Goal: Book appointment/travel/reservation

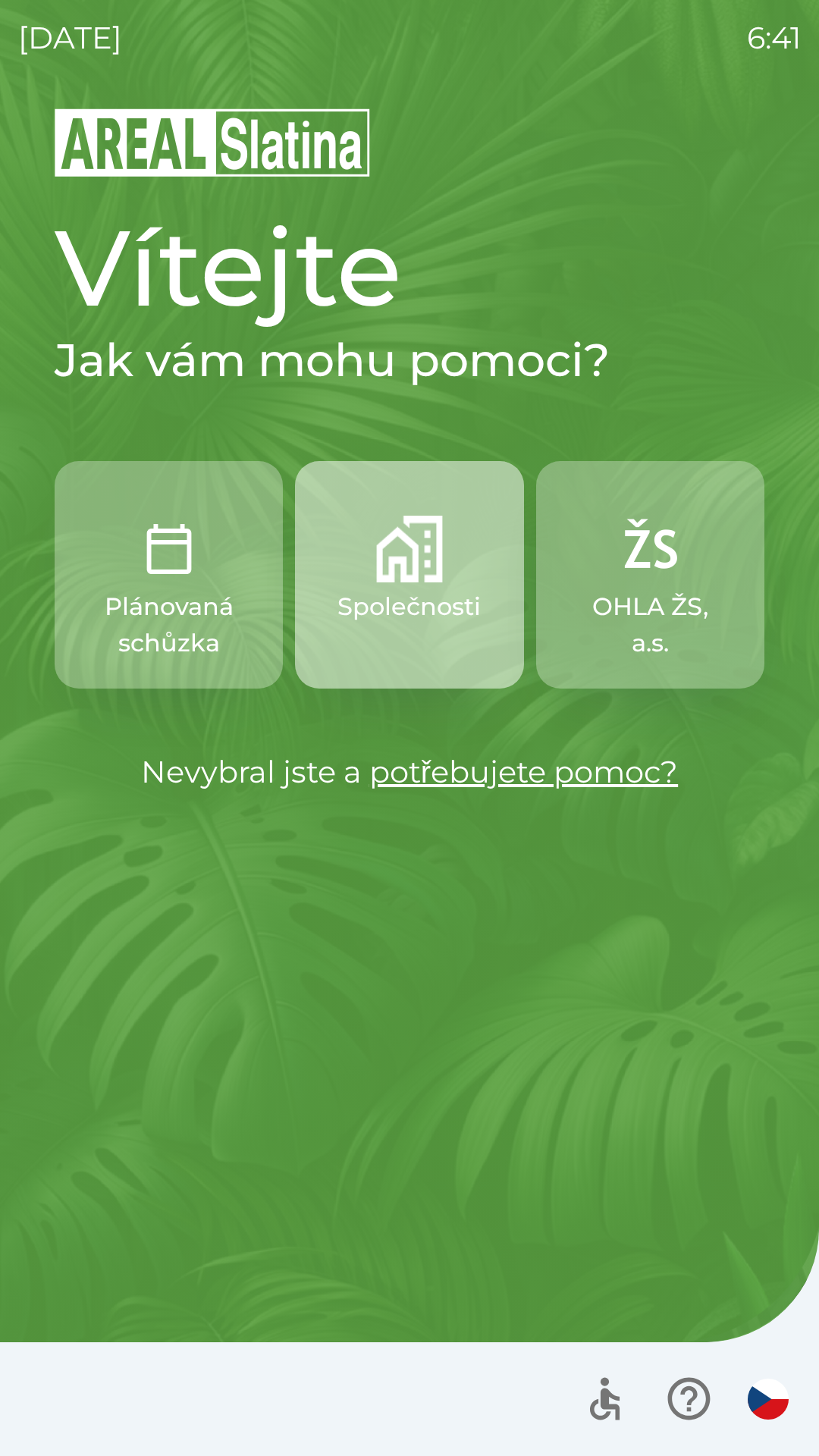
drag, startPoint x: 819, startPoint y: 531, endPoint x: 153, endPoint y: 304, distance: 703.6
click at [153, 304] on div "[DATE] 6:41 Vítejte Jak vám mohu pomoci? Plánovaná schůzka Společnosti OHLA ŽS,…" at bounding box center [409, 728] width 819 height 1456
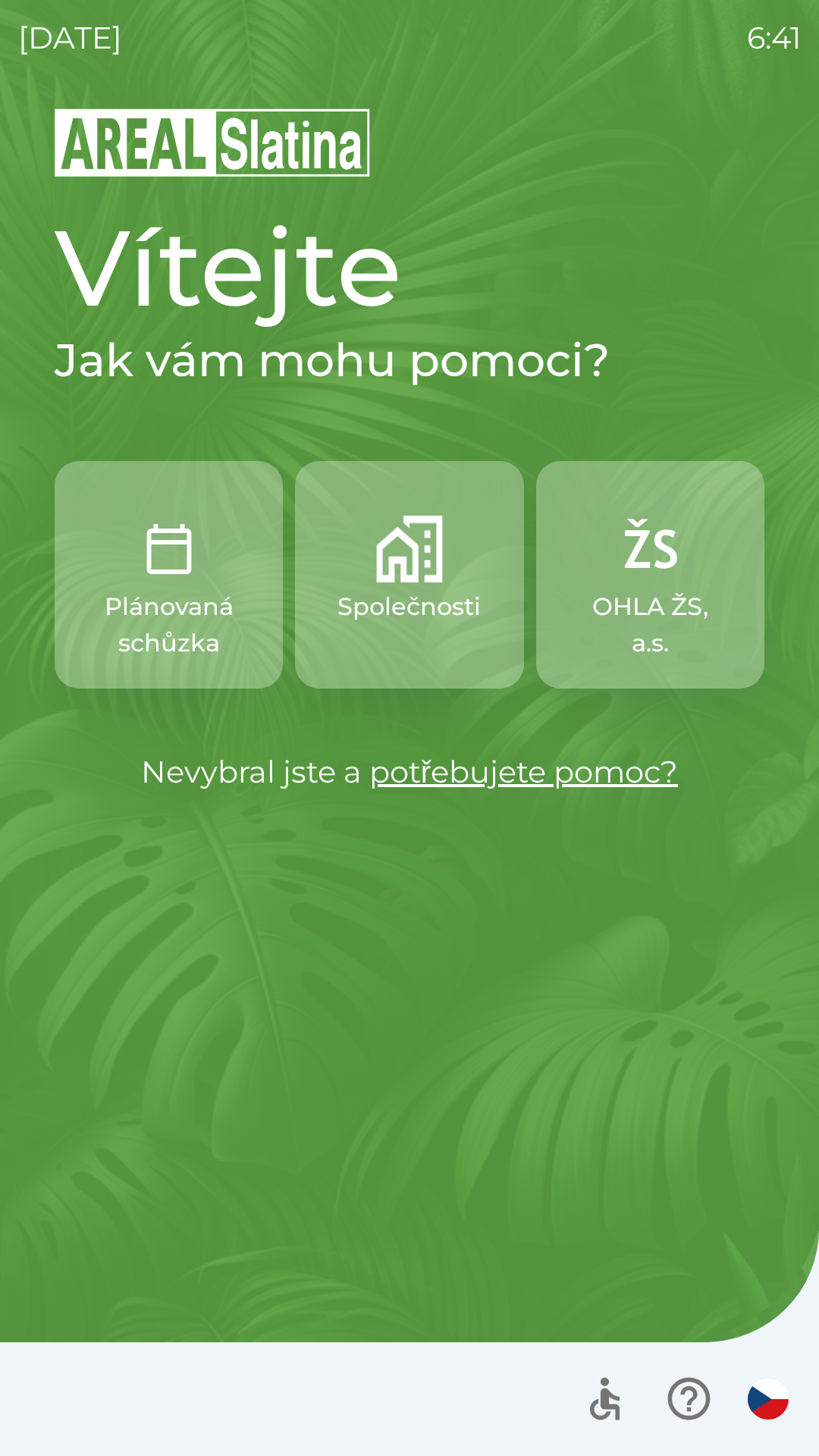
click at [814, 324] on div "[DATE] 6:41 Vítejte Jak vám mohu pomoci? Plánovaná schůzka Společnosti OHLA ŽS,…" at bounding box center [409, 728] width 819 height 1456
click at [410, 650] on button "Společnosti" at bounding box center [409, 574] width 229 height 228
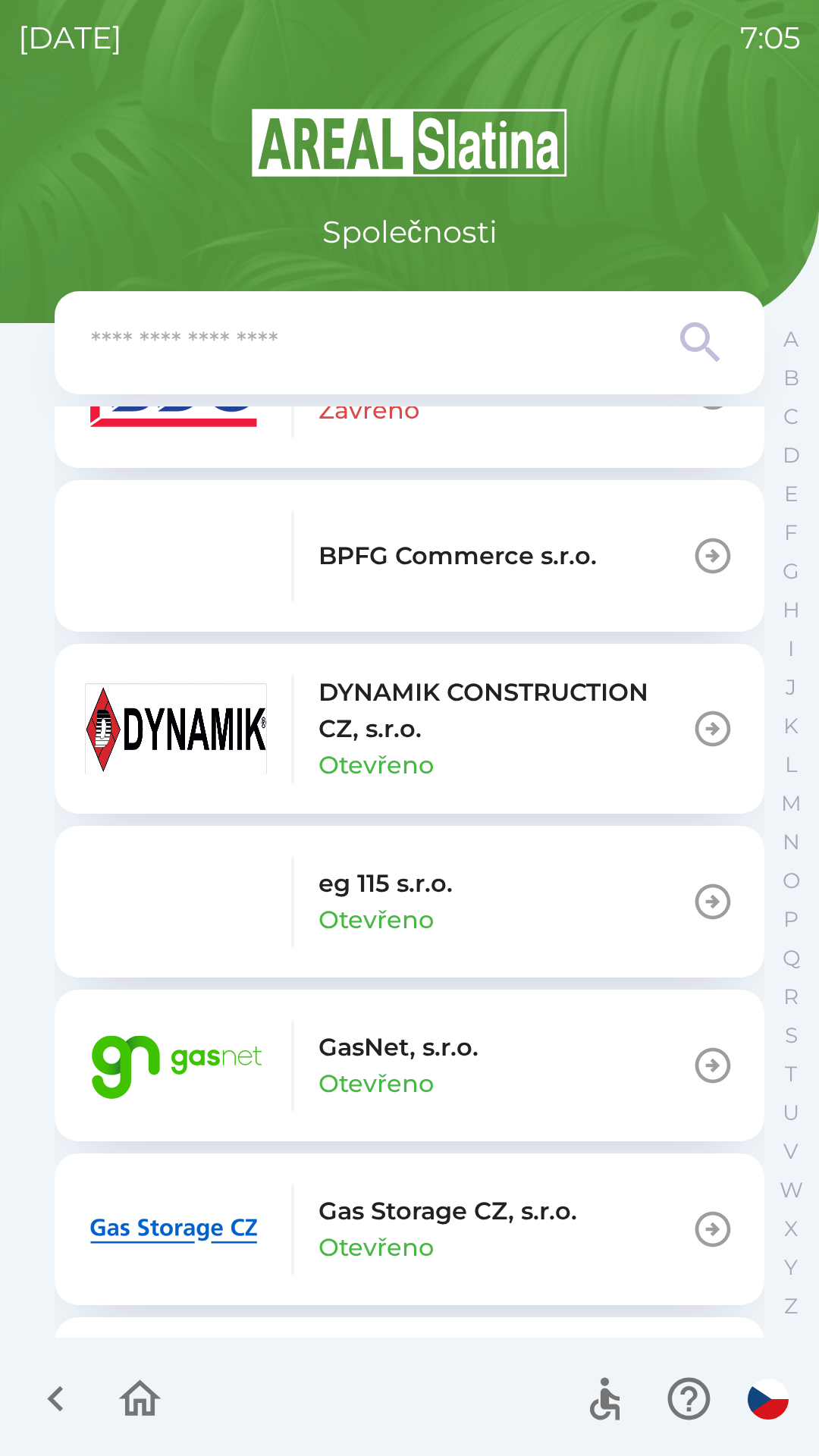
scroll to position [601, 0]
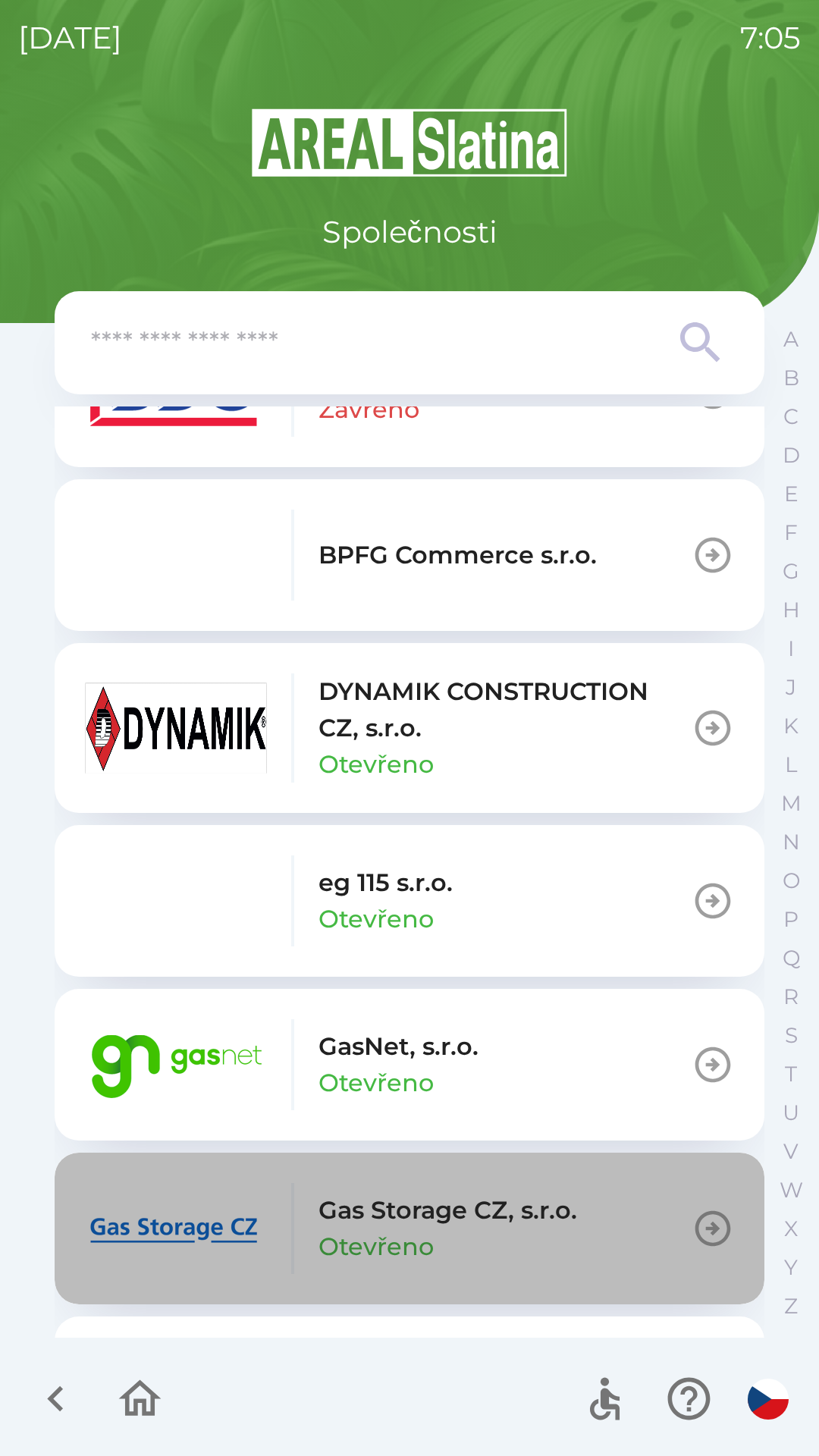
click at [473, 1221] on p "Gas Storage CZ, s.r.o." at bounding box center [447, 1210] width 258 height 36
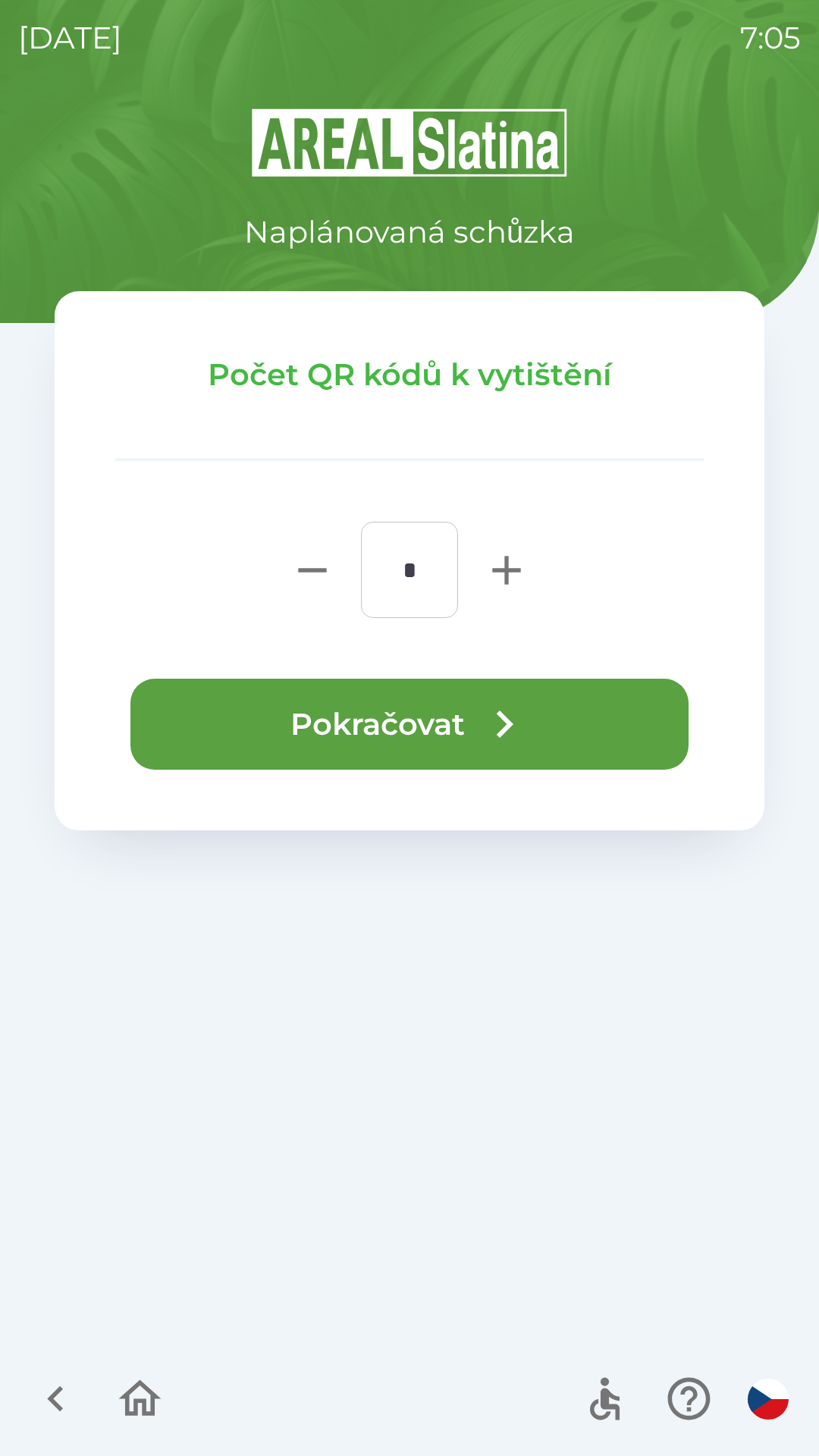
click at [503, 736] on icon "button" at bounding box center [504, 723] width 54 height 54
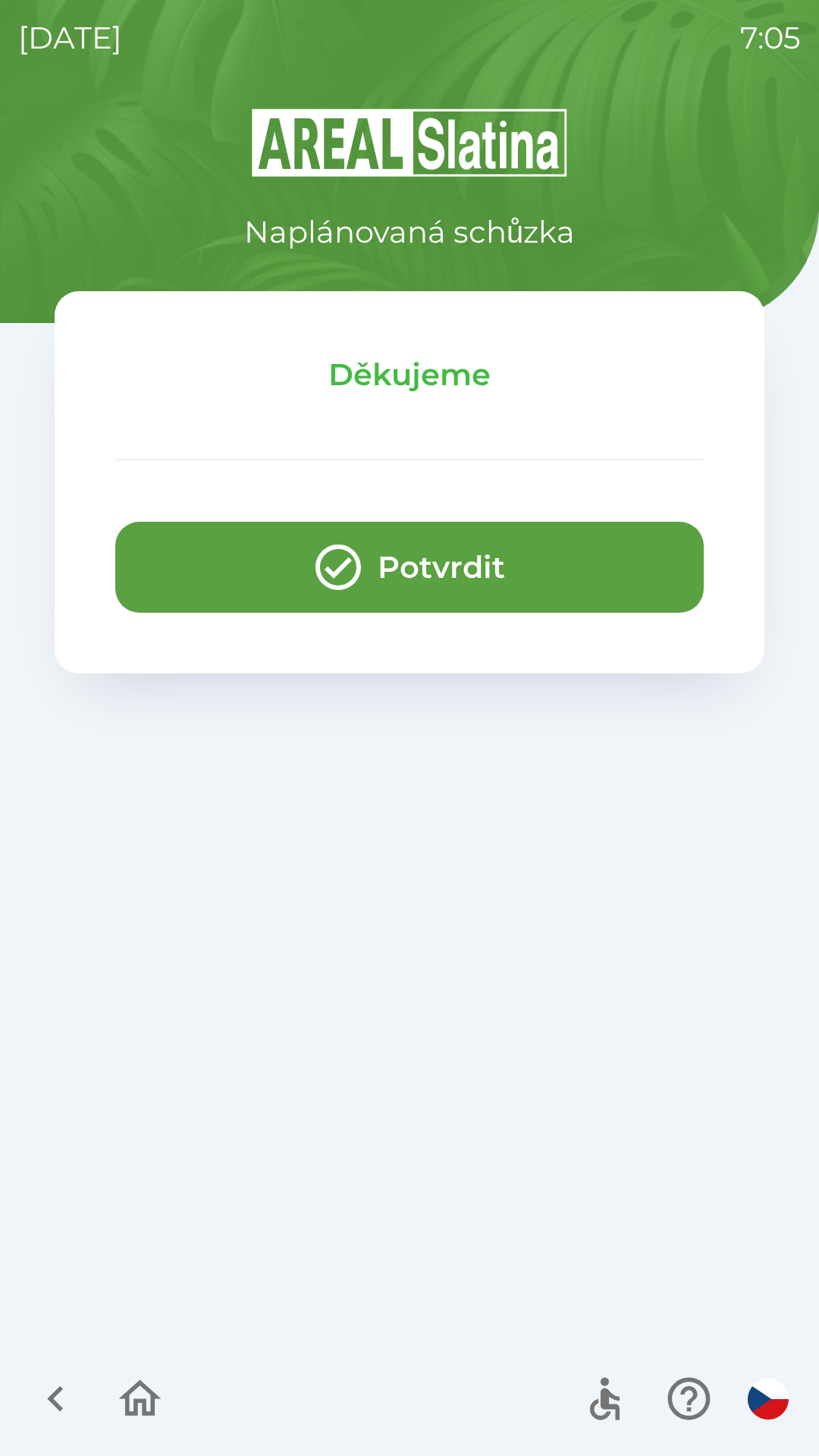
click at [355, 601] on button "Potvrdit" at bounding box center [409, 567] width 588 height 91
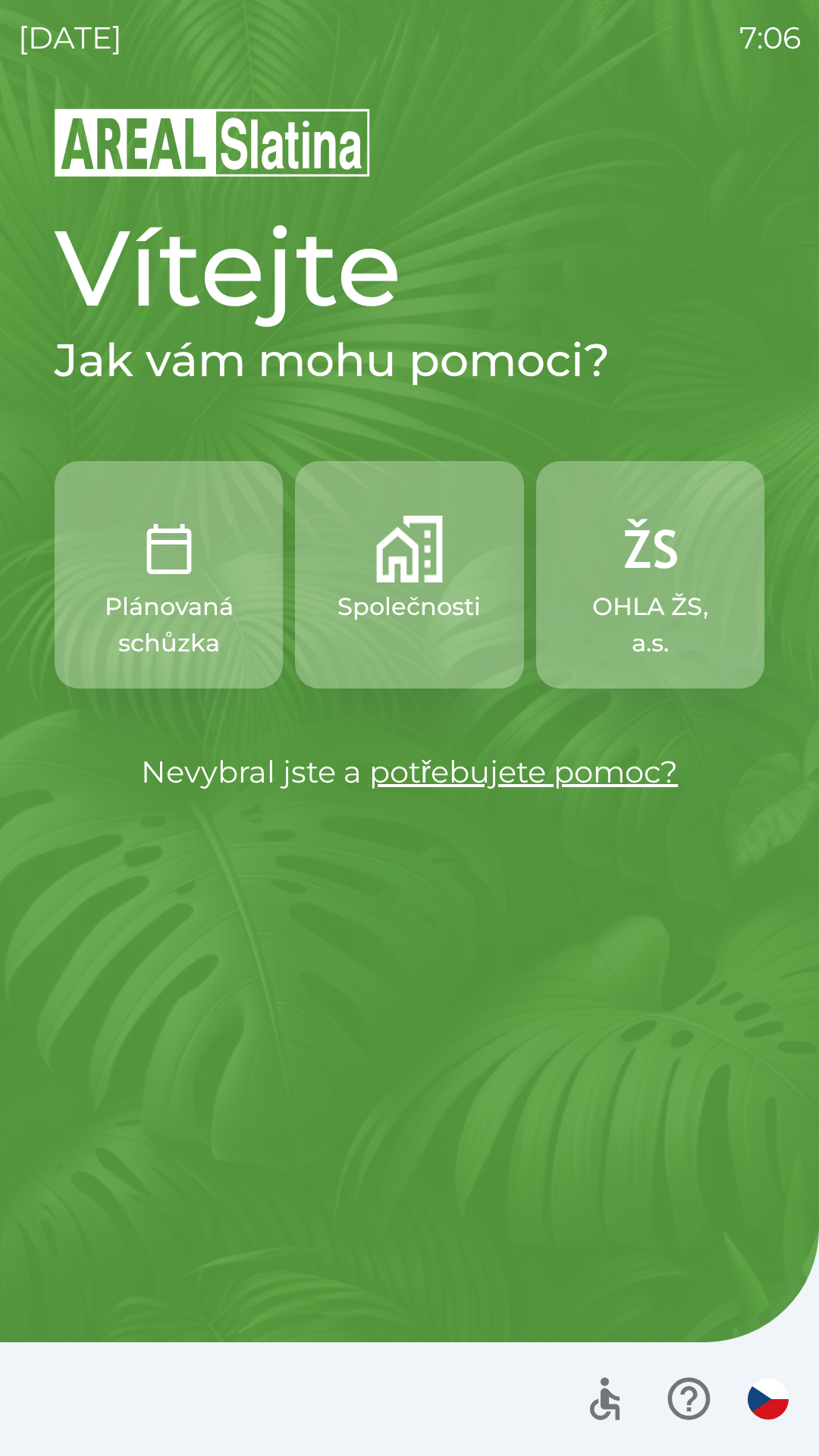
click at [417, 575] on img "button" at bounding box center [410, 549] width 67 height 67
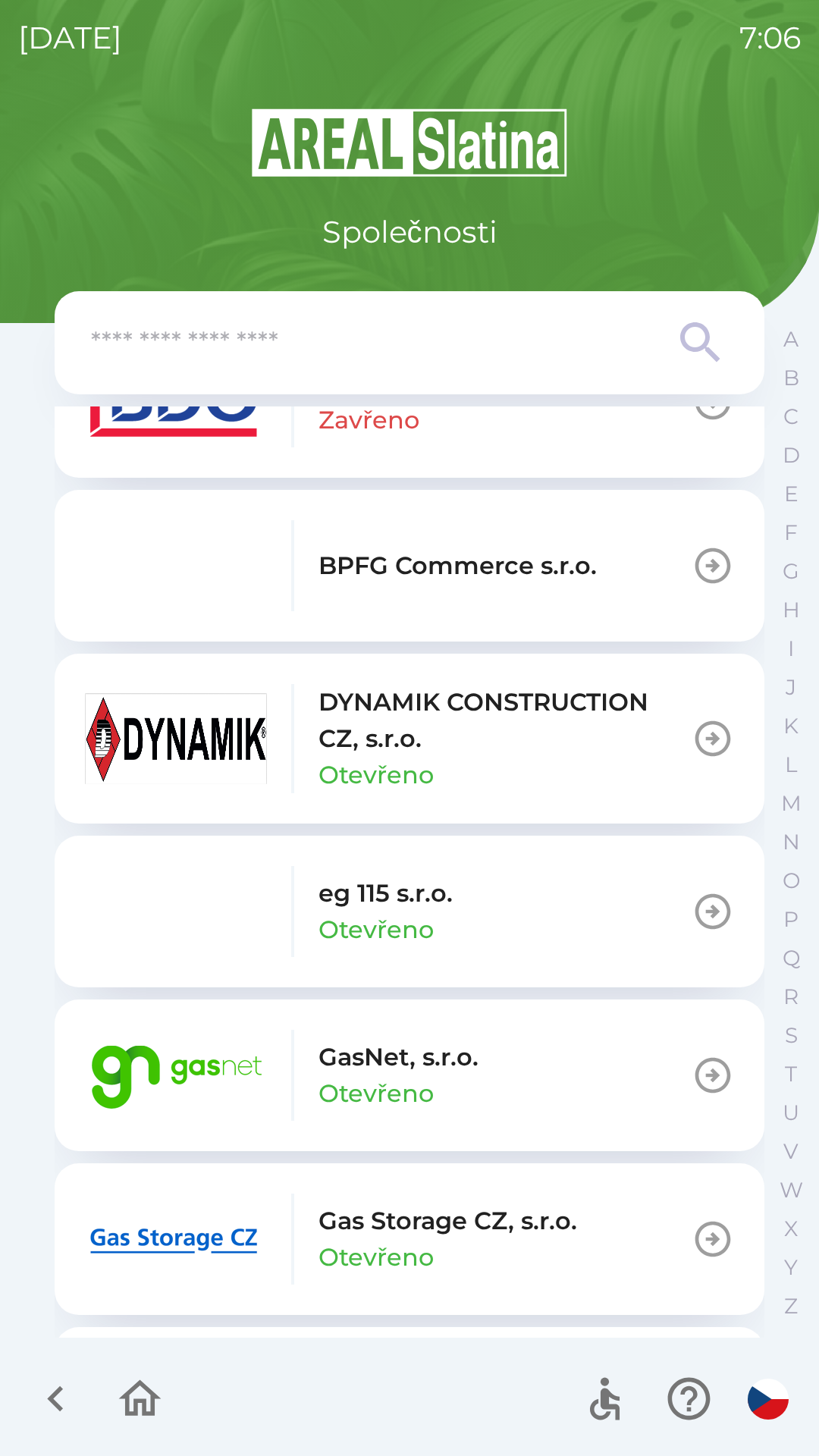
scroll to position [591, 0]
click at [340, 1248] on p "Otevřeno" at bounding box center [375, 1256] width 115 height 36
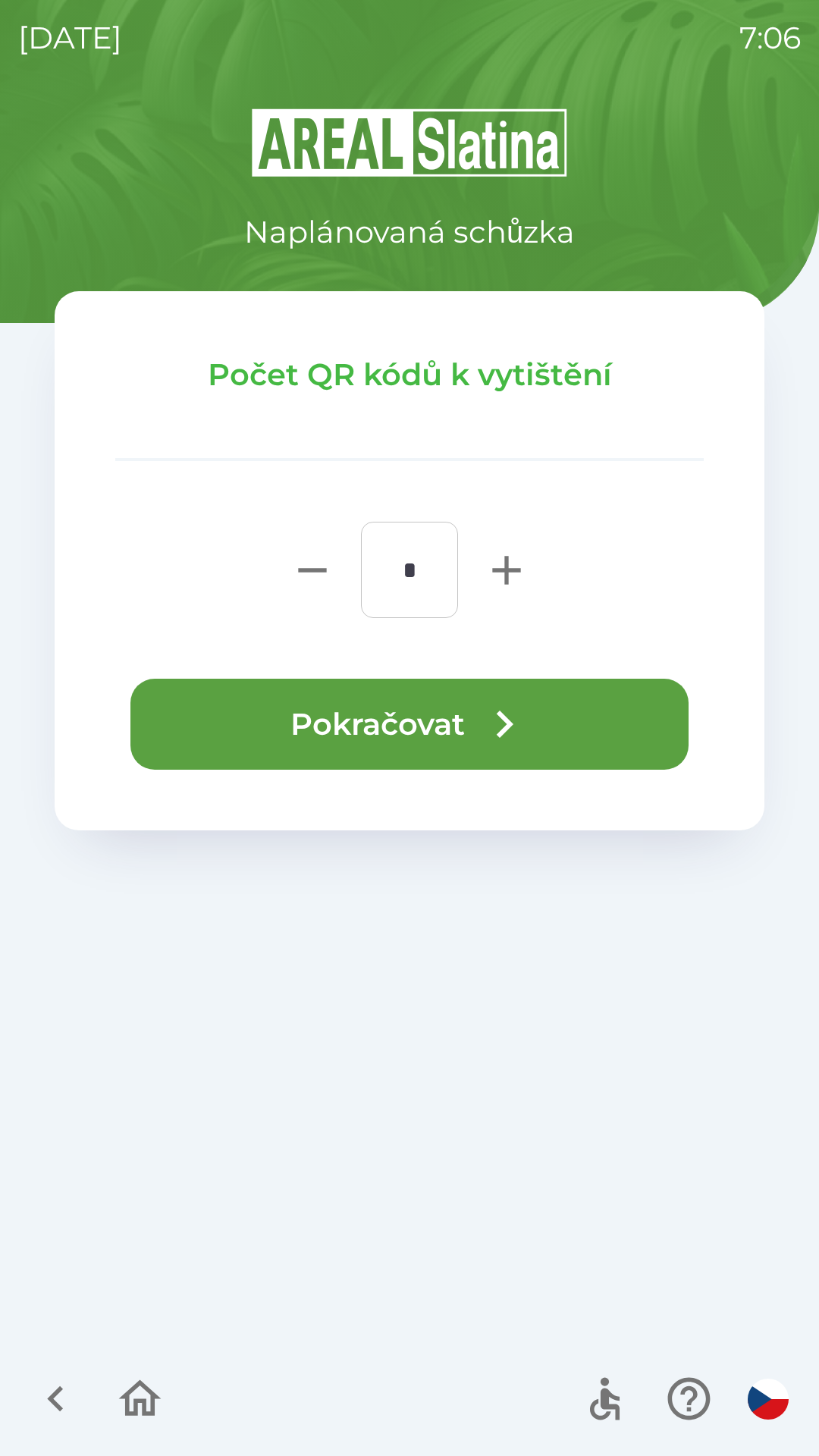
click at [139, 1392] on icon "button" at bounding box center [140, 1399] width 51 height 51
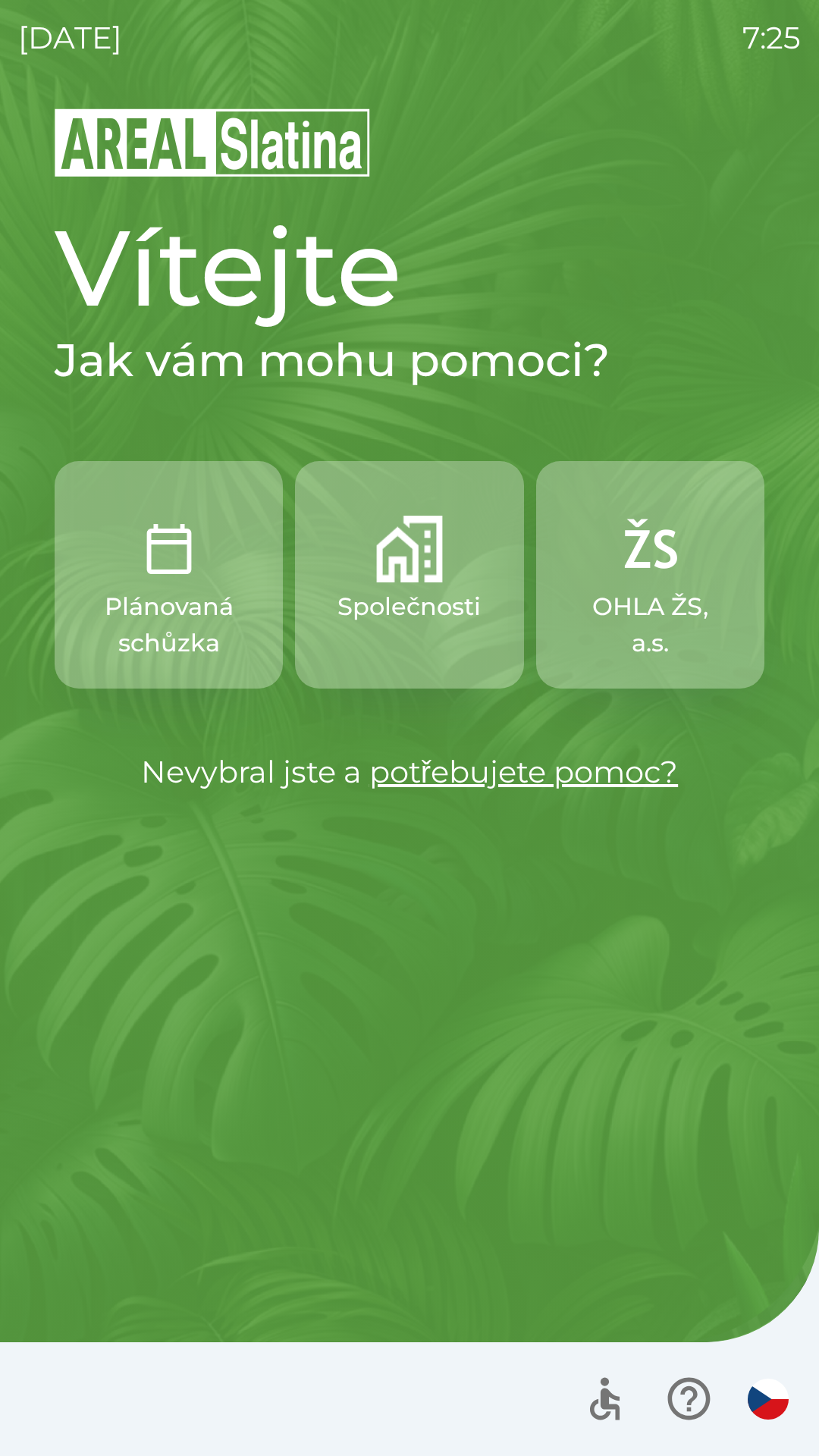
click at [434, 574] on img "button" at bounding box center [410, 549] width 67 height 67
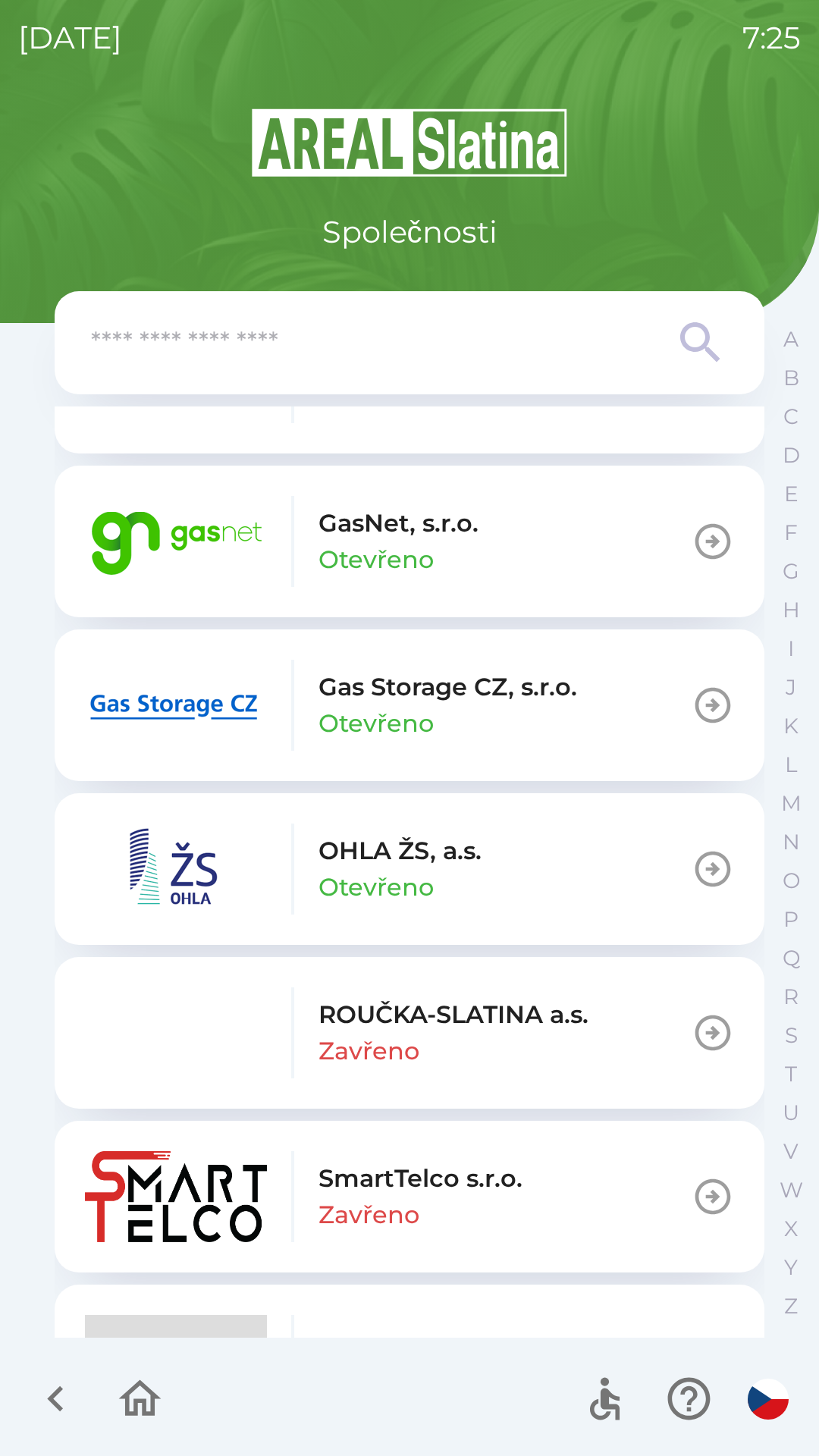
scroll to position [1126, 0]
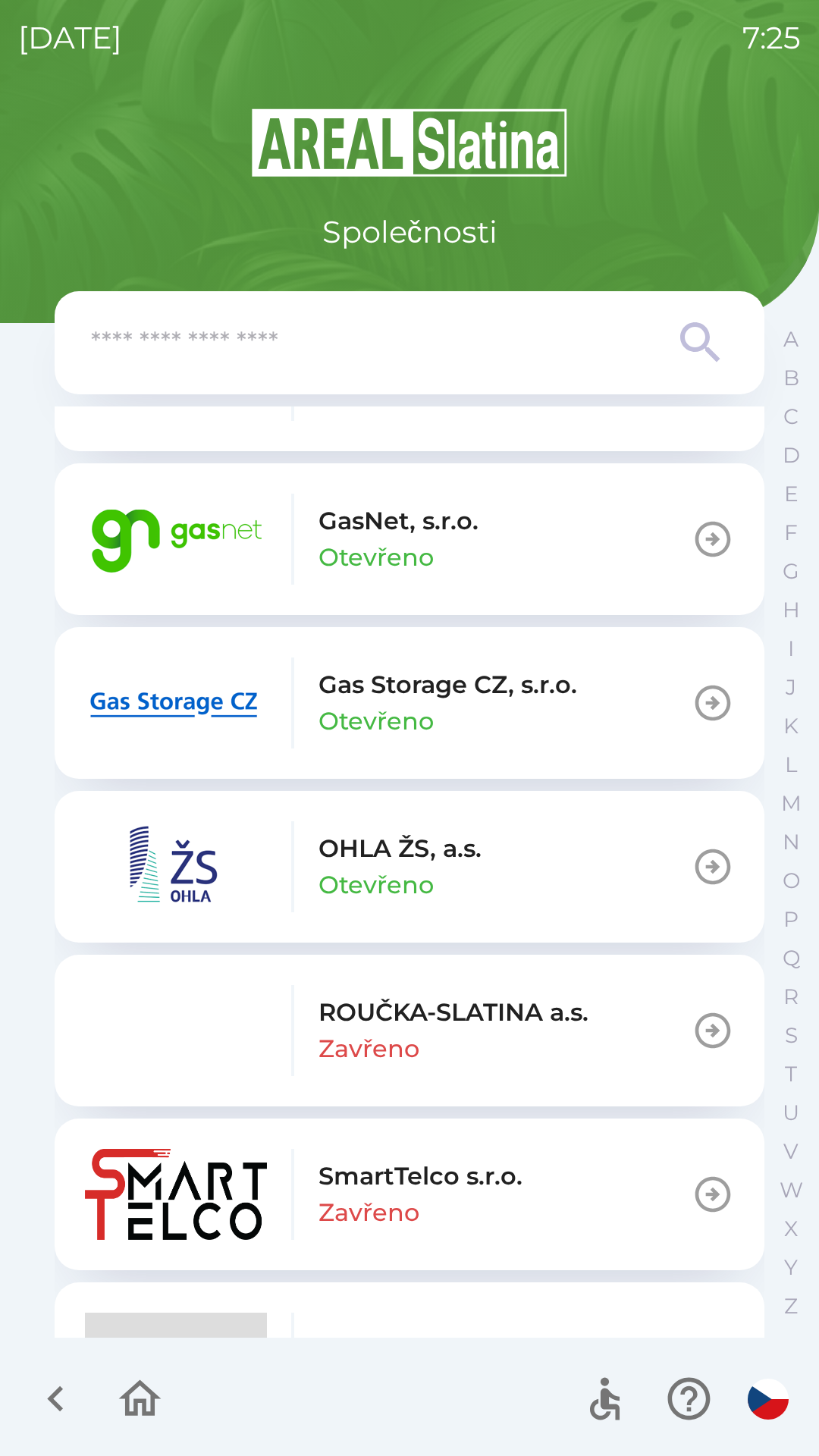
click at [487, 696] on p "Gas Storage CZ, s.r.o." at bounding box center [447, 685] width 258 height 36
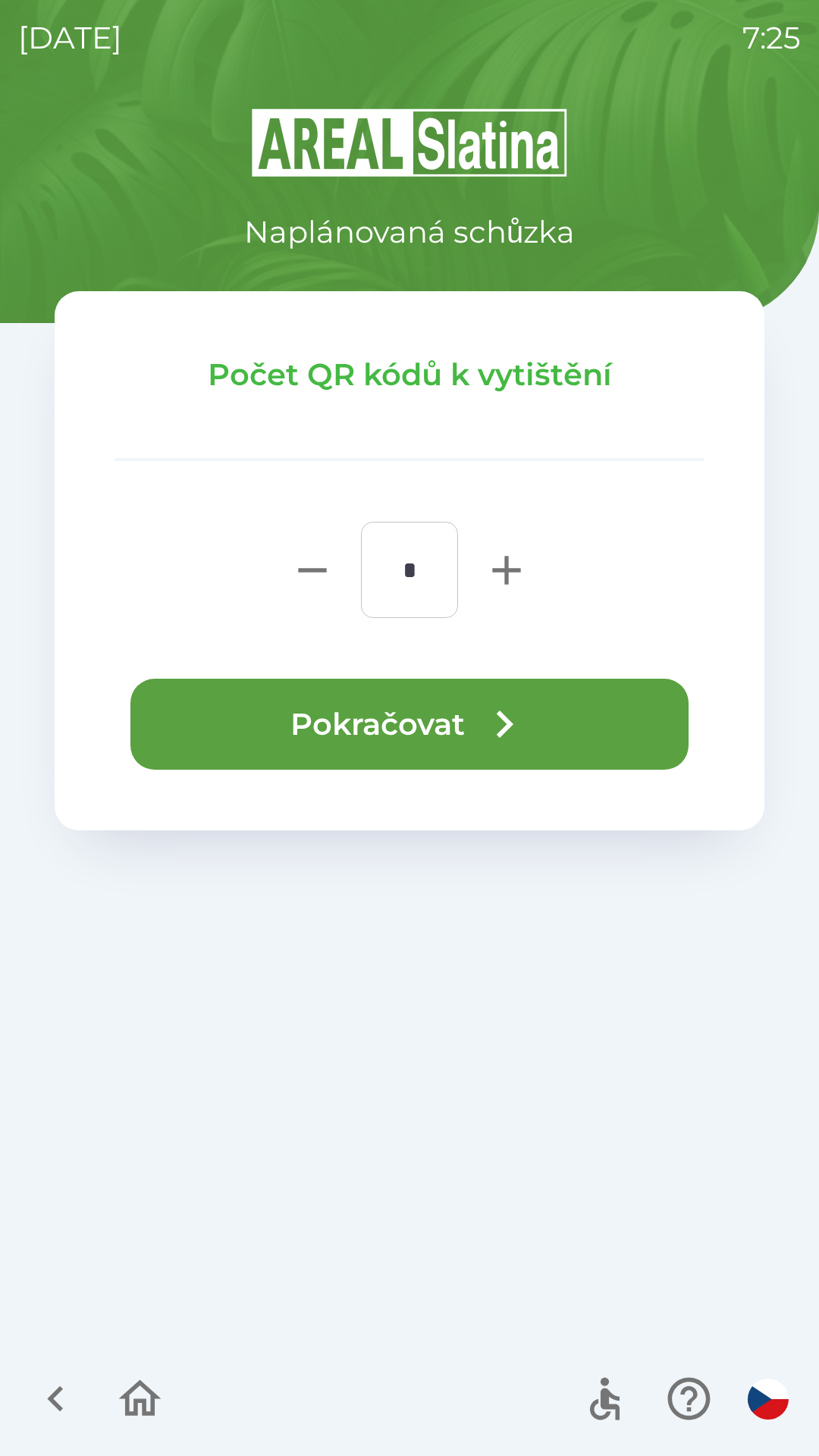
click at [135, 1391] on icon "button" at bounding box center [140, 1399] width 51 height 51
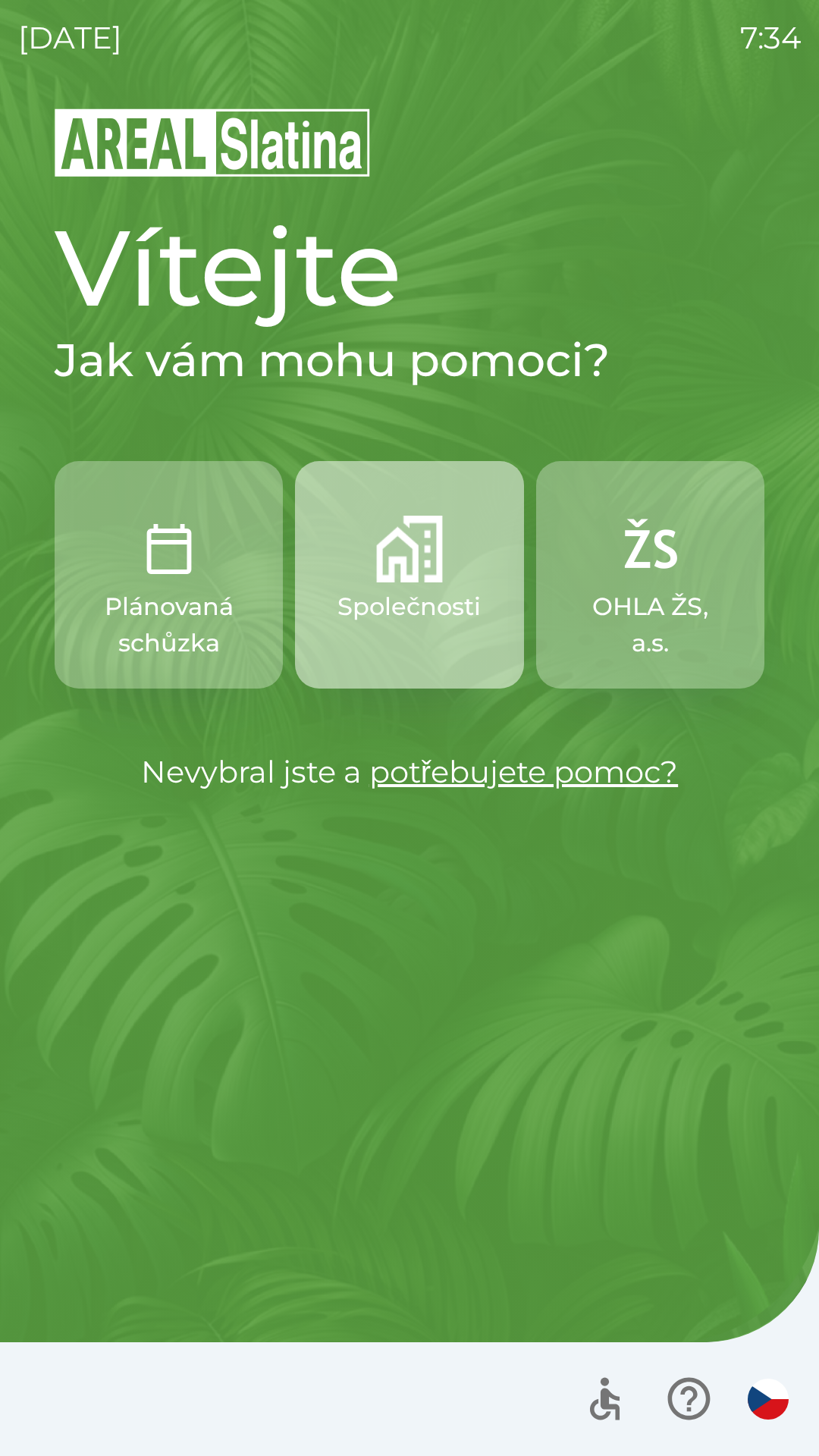
click at [400, 591] on p "Společnosti" at bounding box center [409, 606] width 143 height 36
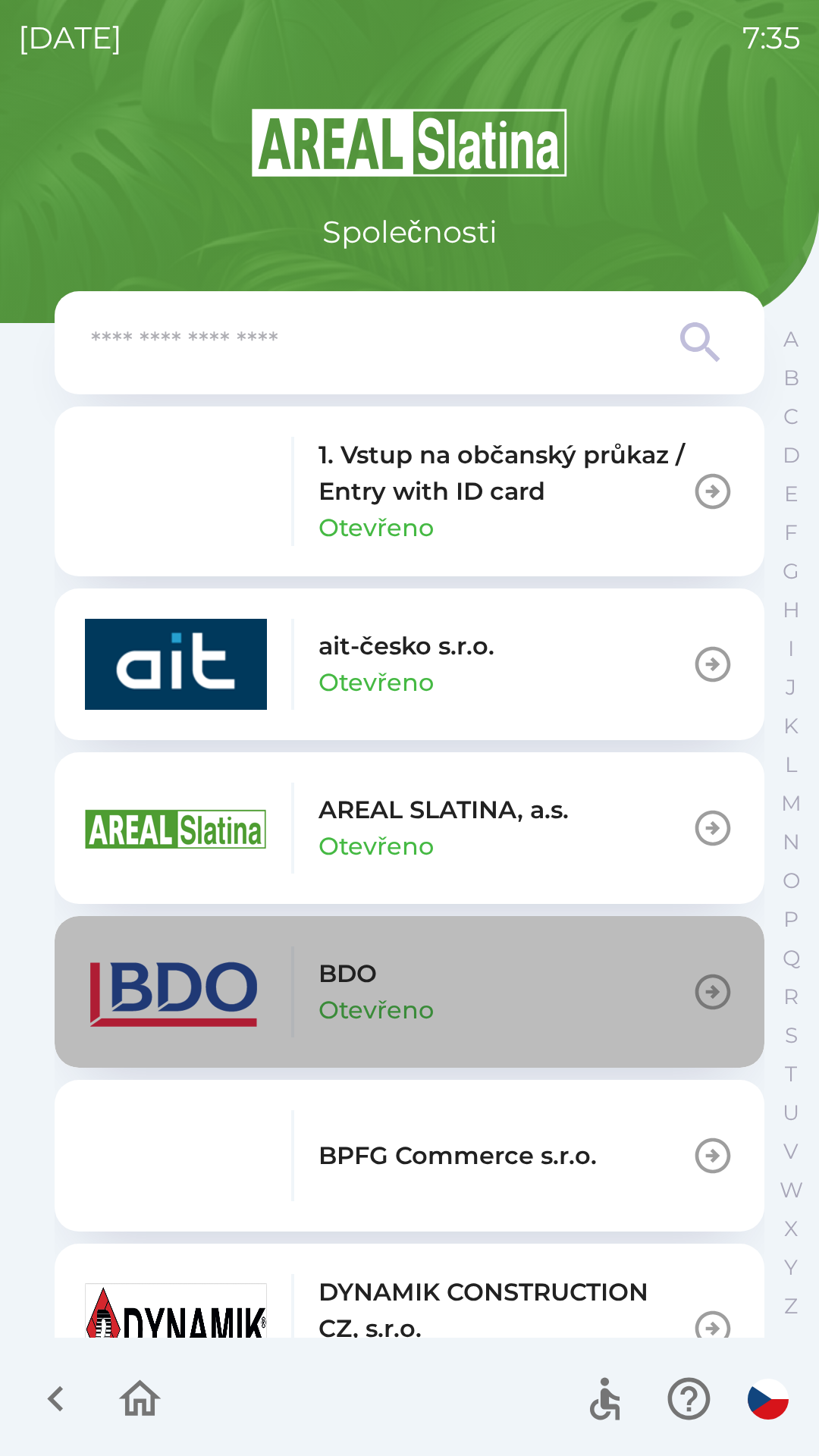
click at [692, 990] on icon "button" at bounding box center [713, 991] width 42 height 42
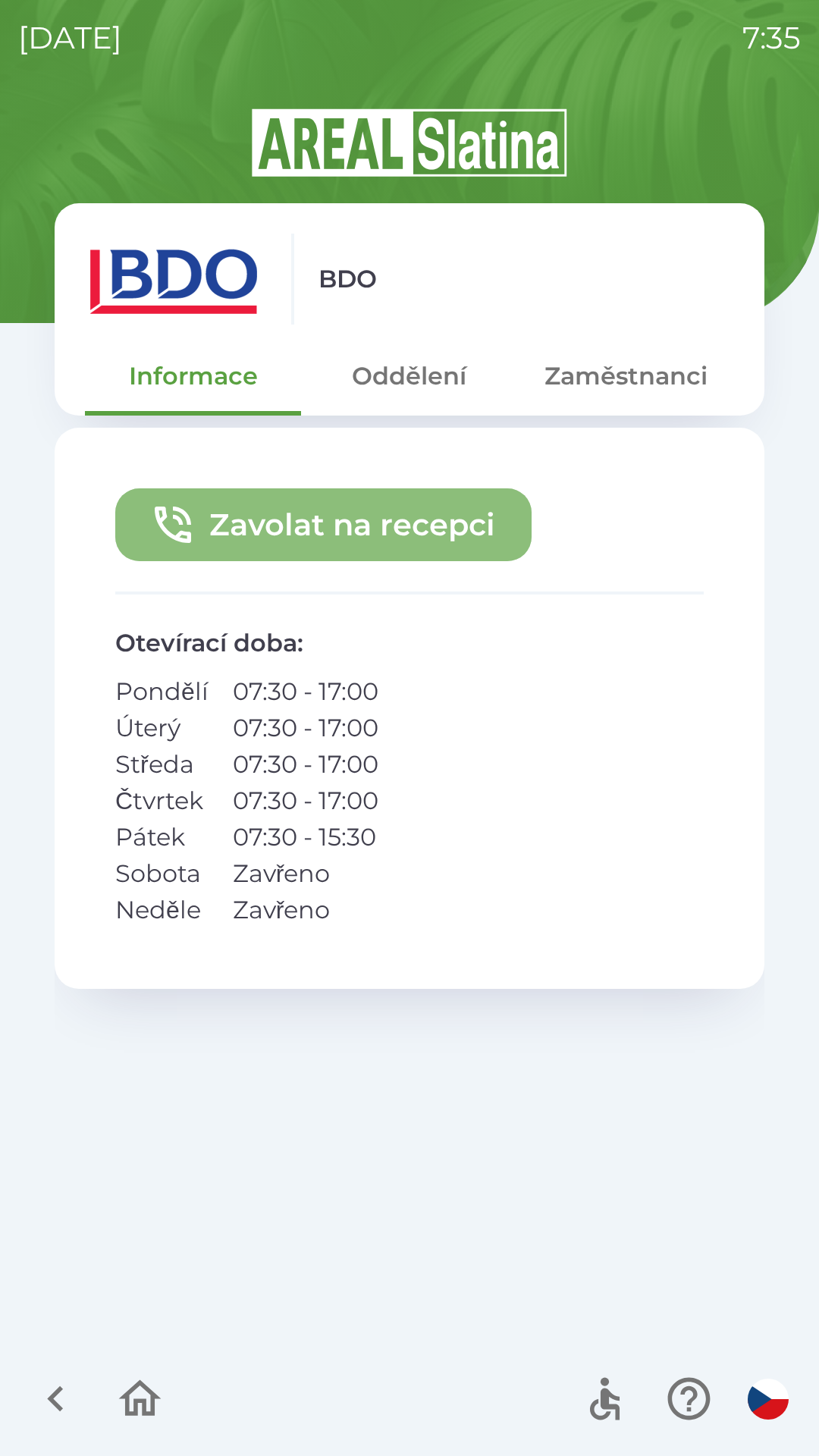
click at [363, 526] on button "Zavolat na recepci" at bounding box center [323, 525] width 417 height 73
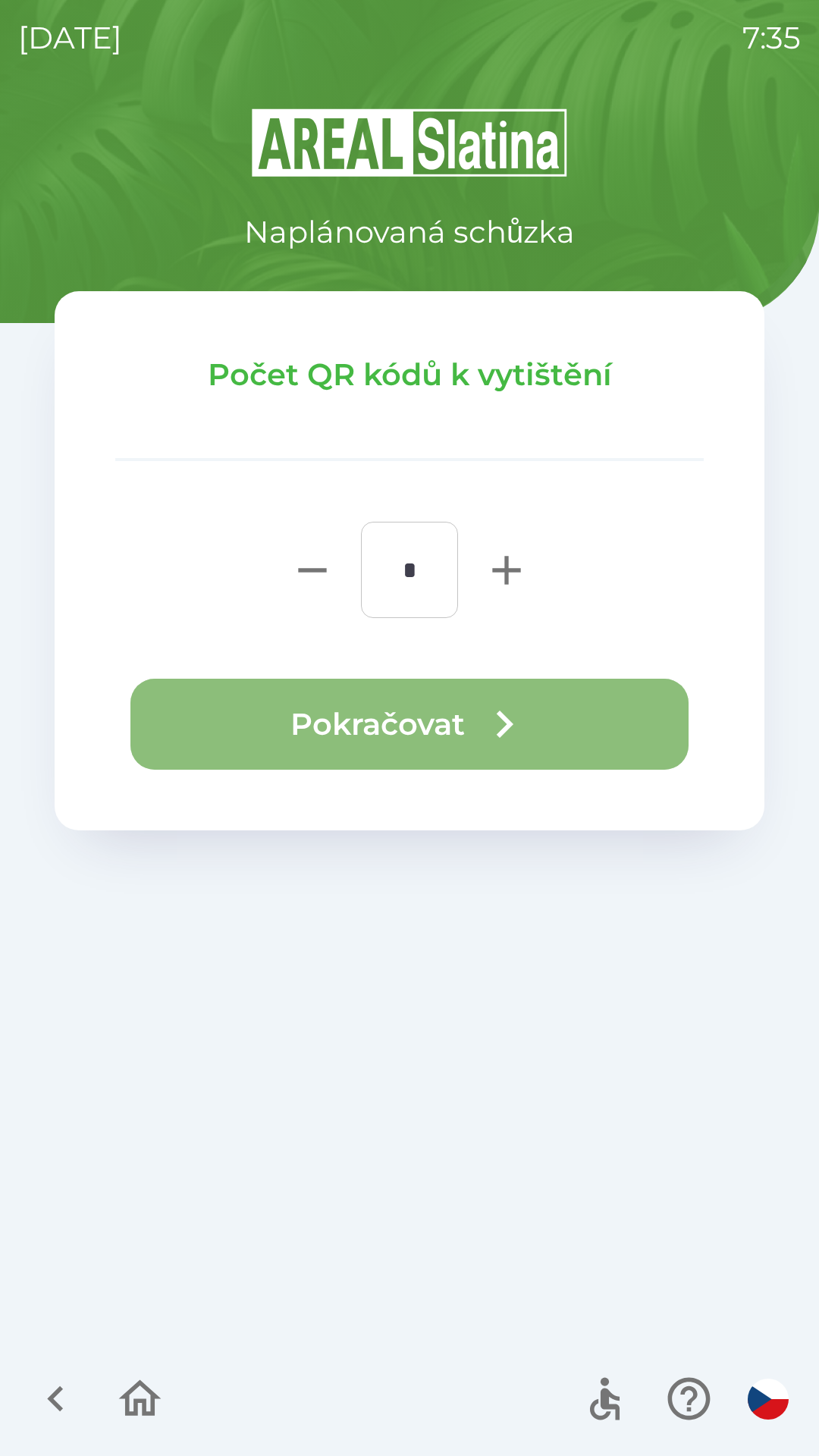
click at [410, 722] on button "Pokračovat" at bounding box center [409, 724] width 559 height 91
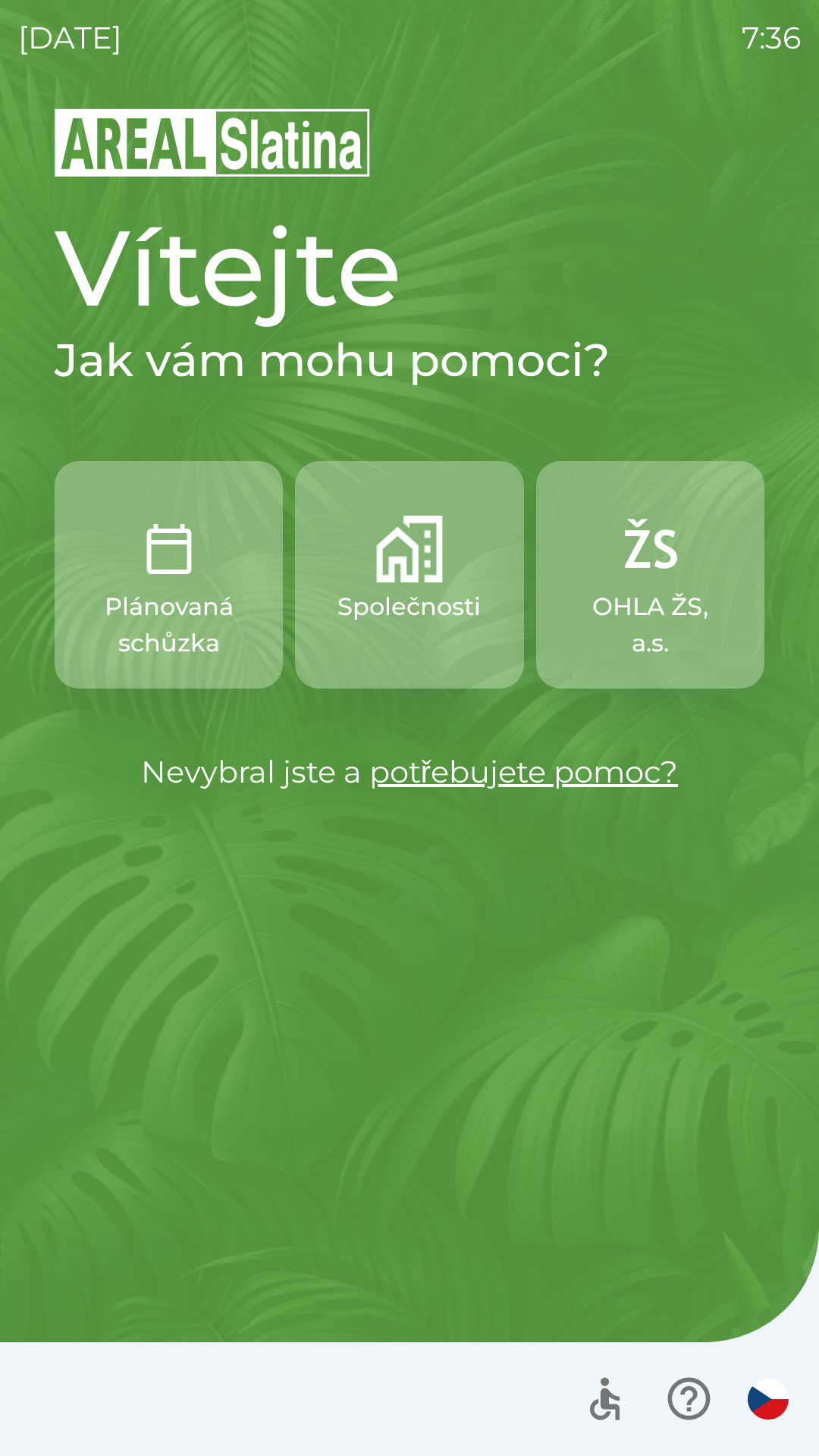
click at [413, 631] on button "Společnosti" at bounding box center [409, 574] width 229 height 228
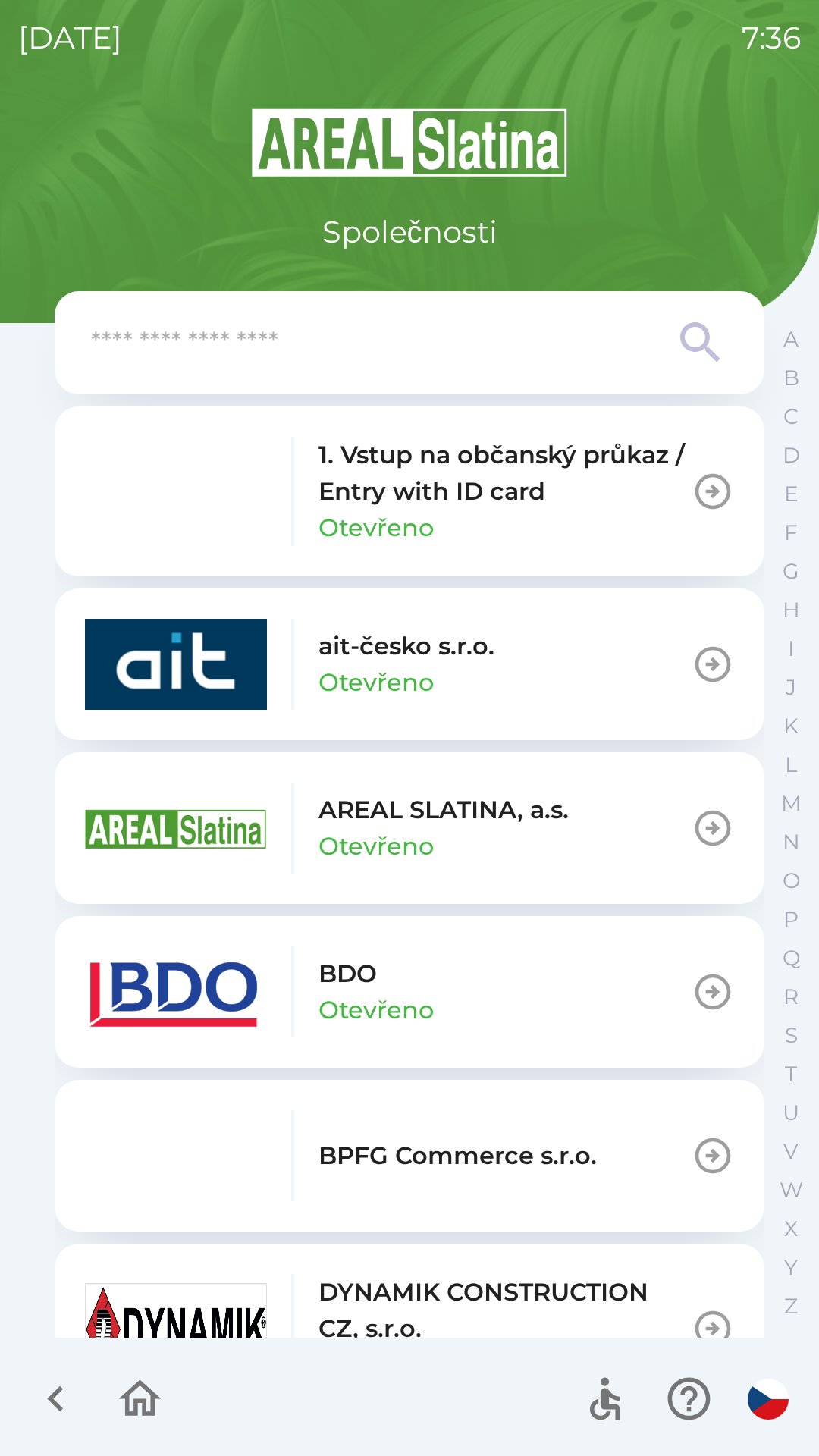
click at [512, 496] on p "1. Vstup na občanský průkaz / Entry with ID card" at bounding box center [505, 473] width 374 height 73
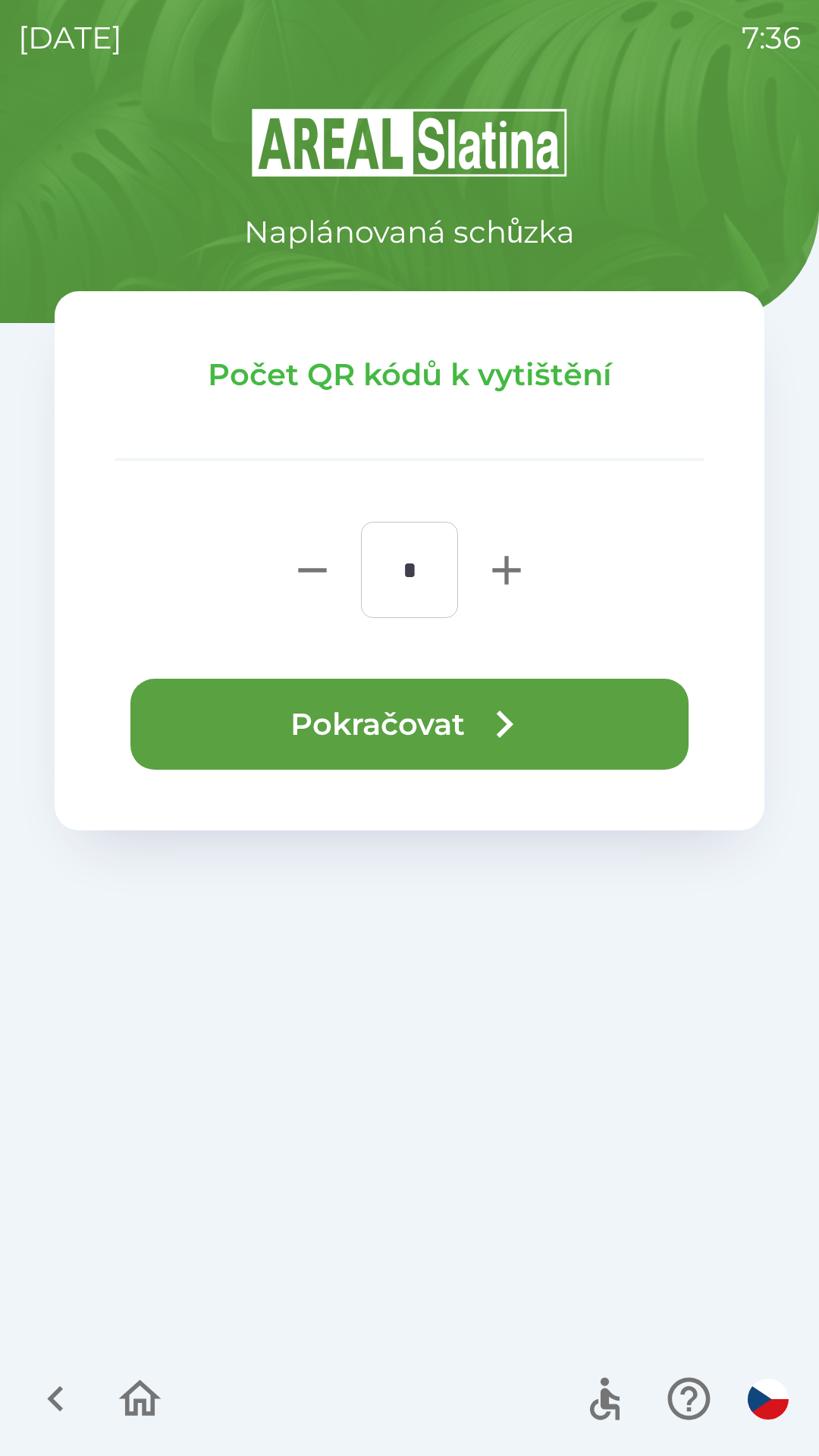
click at [147, 1395] on icon "button" at bounding box center [140, 1399] width 51 height 51
